Goal: Task Accomplishment & Management: Manage account settings

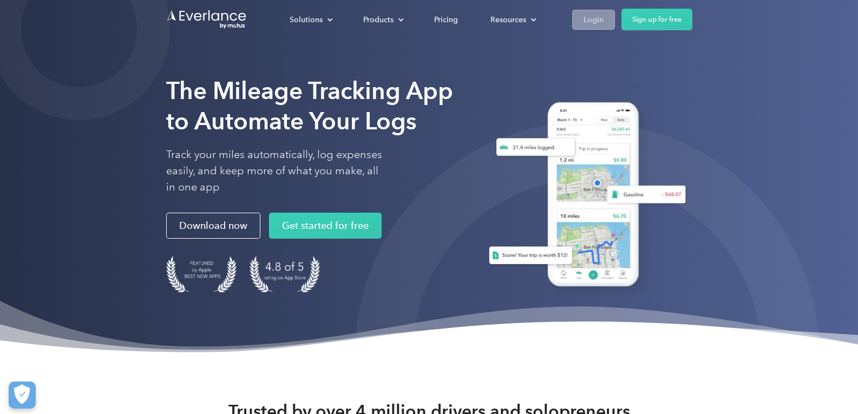
click at [591, 22] on div "Login" at bounding box center [594, 20] width 20 height 14
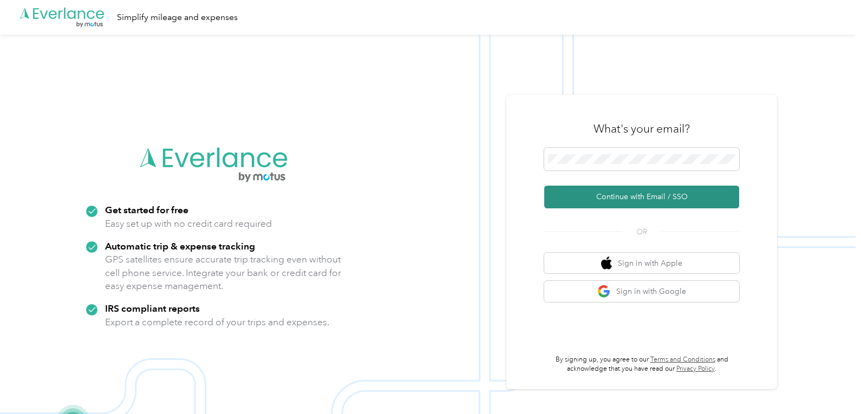
click at [617, 198] on button "Continue with Email / SSO" at bounding box center [641, 197] width 195 height 23
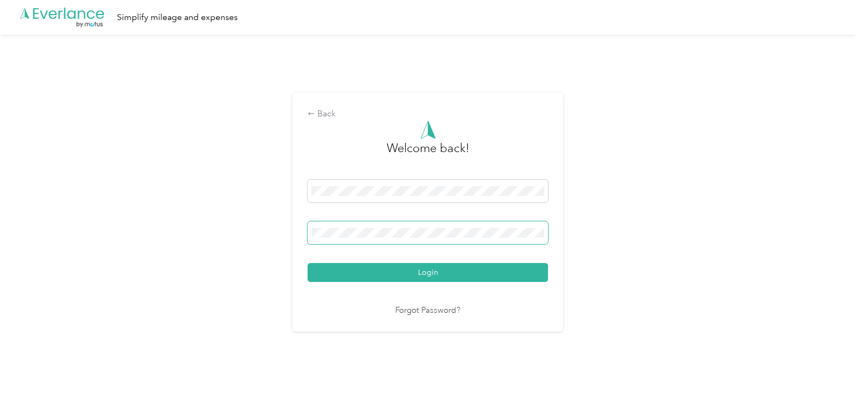
click at [307, 263] on button "Login" at bounding box center [427, 272] width 240 height 19
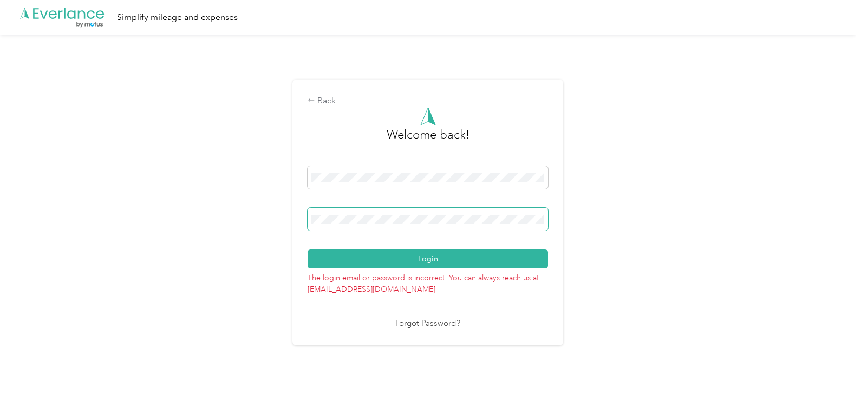
click at [399, 212] on span at bounding box center [427, 219] width 240 height 23
click at [307, 250] on button "Login" at bounding box center [427, 259] width 240 height 19
click at [333, 99] on div "Back" at bounding box center [427, 101] width 240 height 13
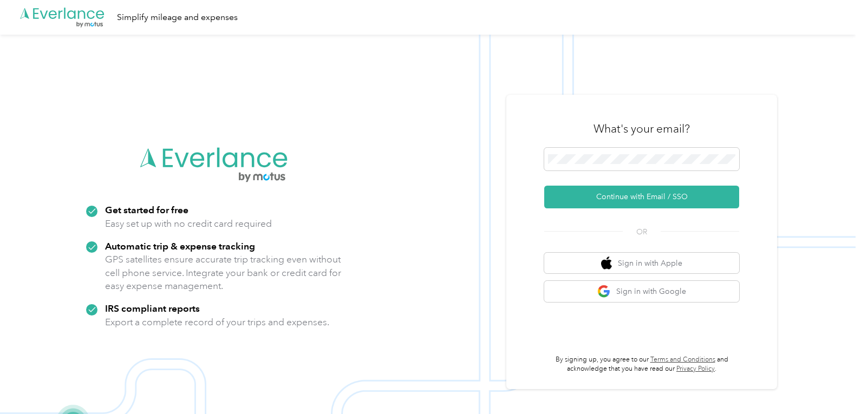
click at [509, 213] on img at bounding box center [427, 242] width 855 height 414
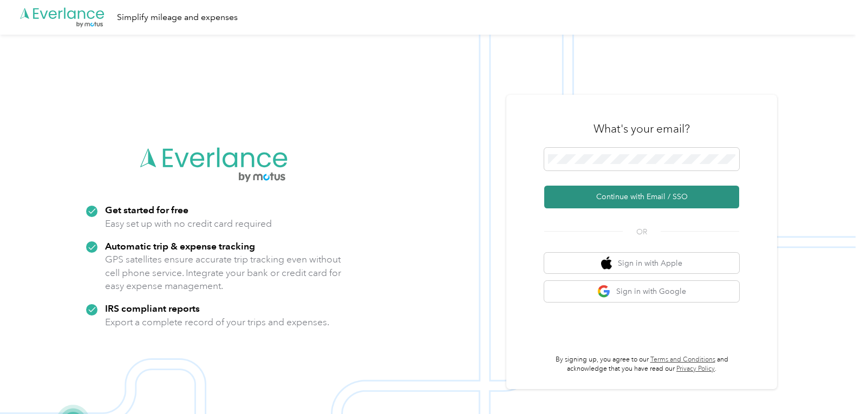
click at [654, 200] on button "Continue with Email / SSO" at bounding box center [641, 197] width 195 height 23
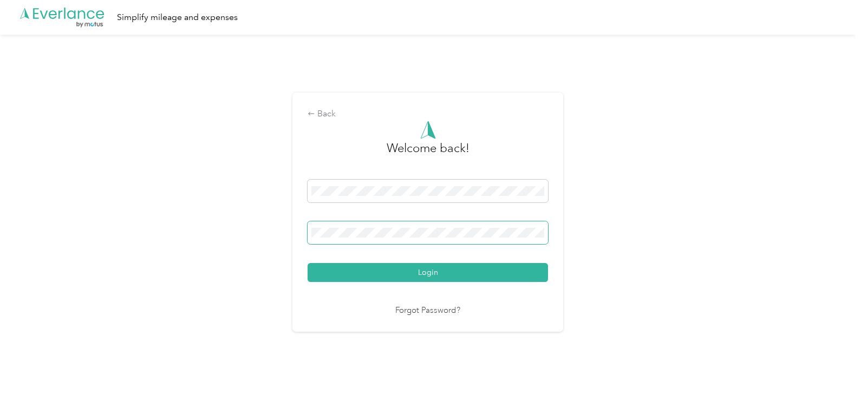
click at [307, 263] on button "Login" at bounding box center [427, 272] width 240 height 19
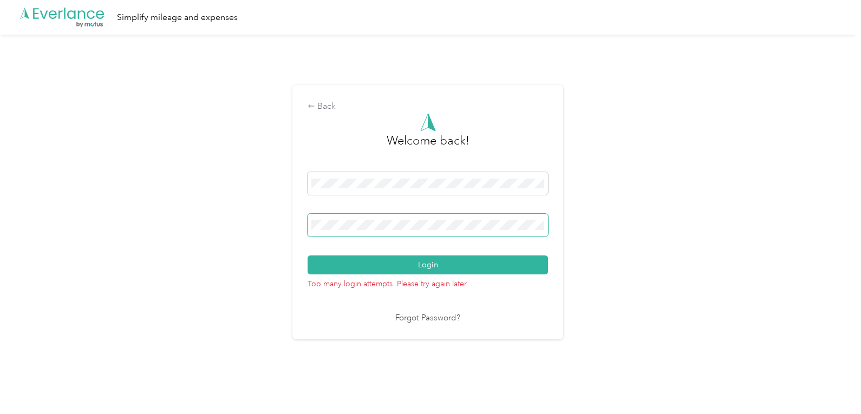
click at [307, 255] on button "Login" at bounding box center [427, 264] width 240 height 19
click at [329, 106] on div "Back" at bounding box center [427, 106] width 240 height 13
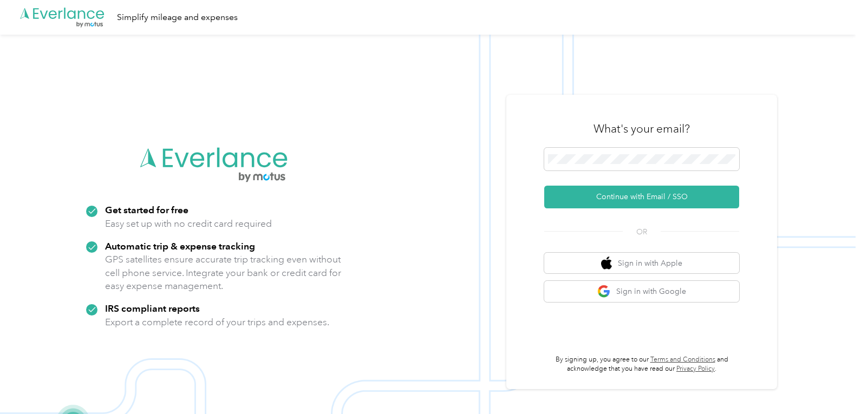
click at [482, 250] on img at bounding box center [427, 242] width 855 height 414
